Goal: Navigation & Orientation: Go to known website

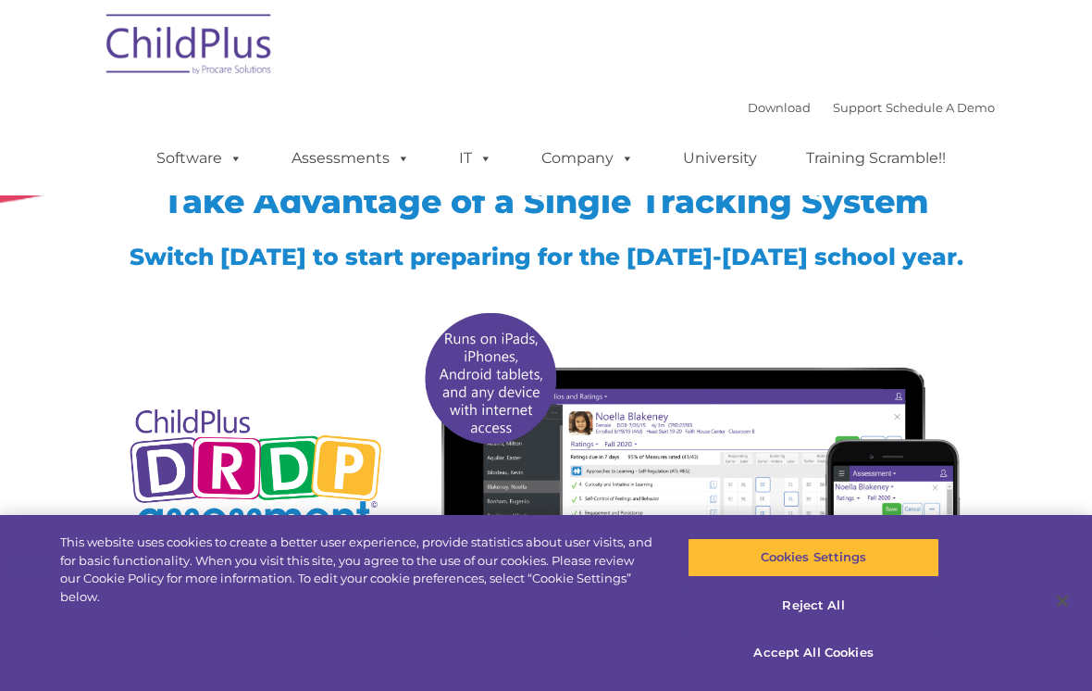
click at [316, 43] on div "Download Support | Schedule A Demo  MENU MENU Software ChildPlus: The original…" at bounding box center [546, 97] width 898 height 195
click at [194, 44] on img at bounding box center [189, 47] width 185 height 93
click at [159, 73] on img at bounding box center [189, 47] width 185 height 93
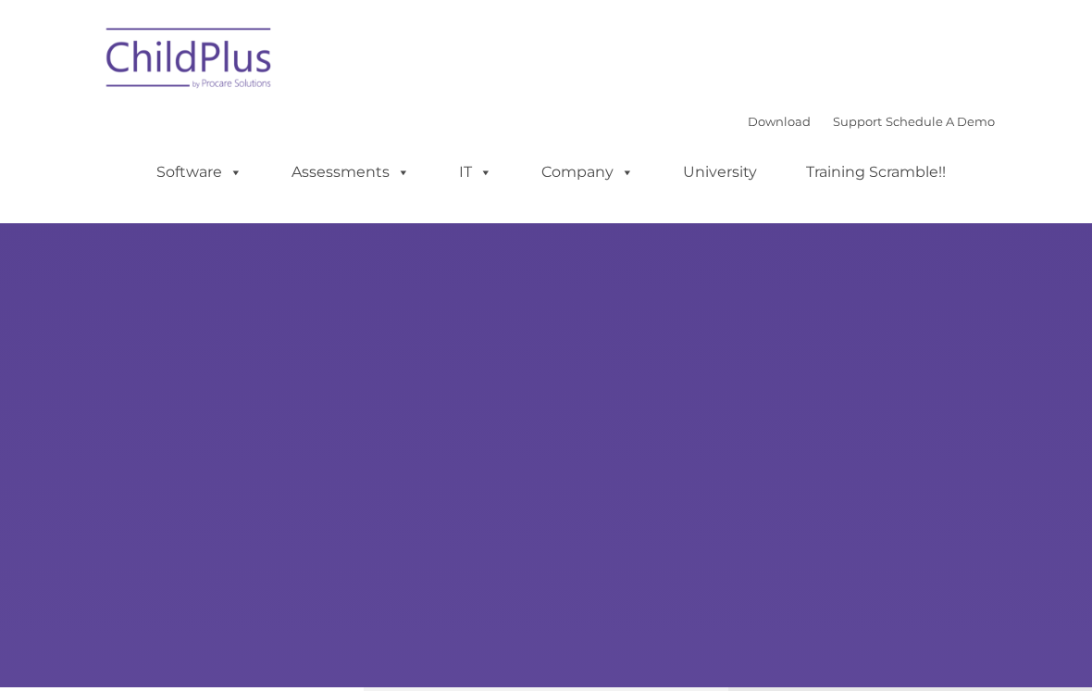
type input ""
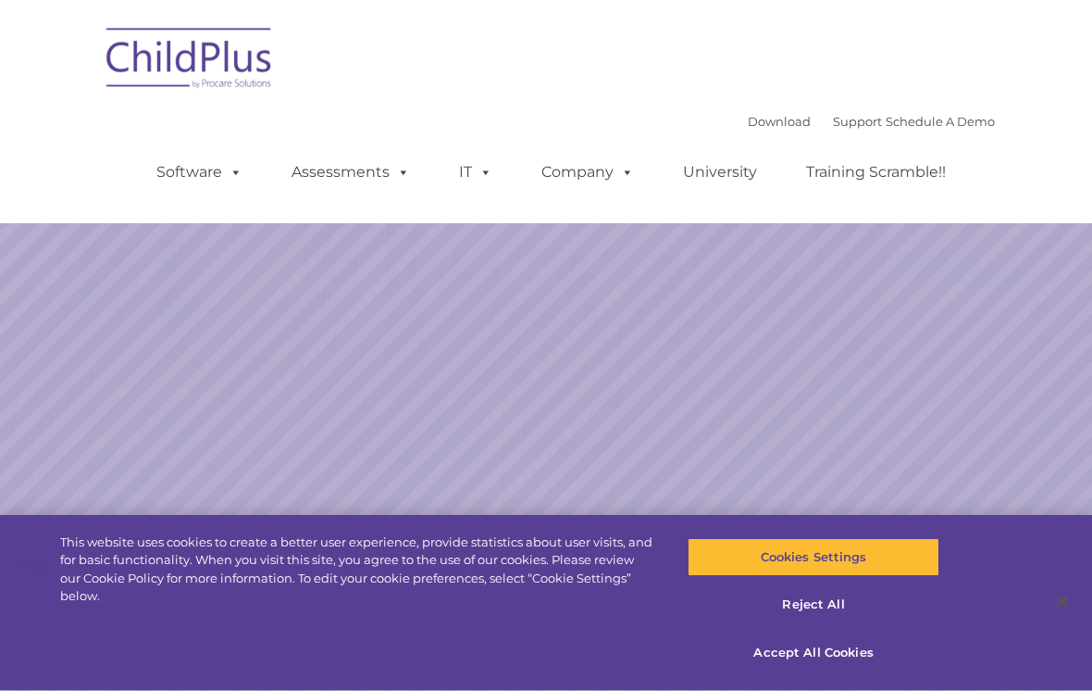
select select "MEDIUM"
